Goal: Navigation & Orientation: Find specific page/section

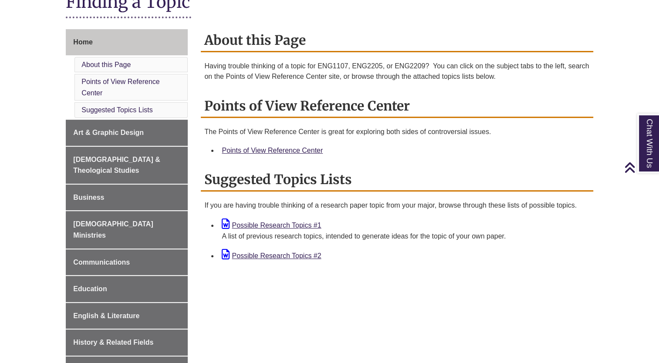
scroll to position [215, 0]
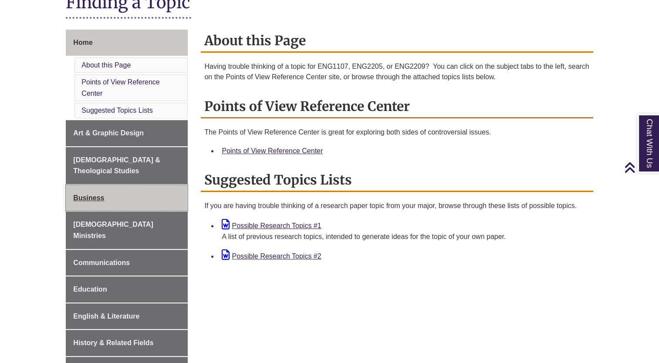
click at [93, 194] on span "Business" at bounding box center [88, 197] width 31 height 7
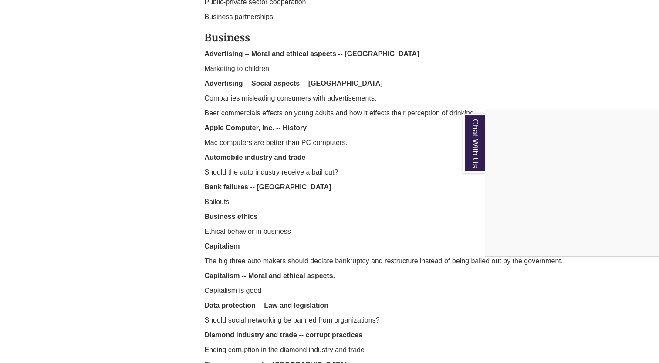
scroll to position [909, 0]
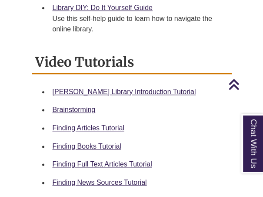
scroll to position [389, 0]
